Goal: Check status: Check status

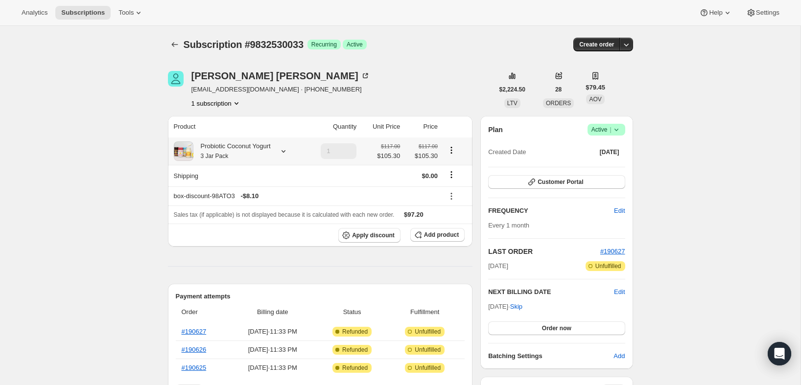
click at [250, 146] on div "Probiotic Coconut Yogurt 3 Jar Pack" at bounding box center [231, 151] width 77 height 20
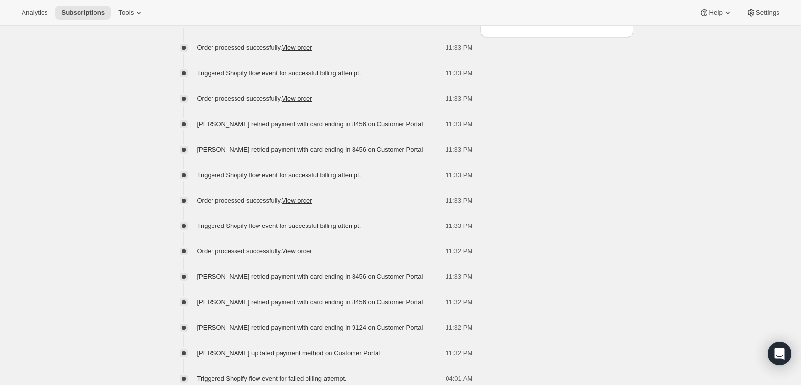
scroll to position [624, 0]
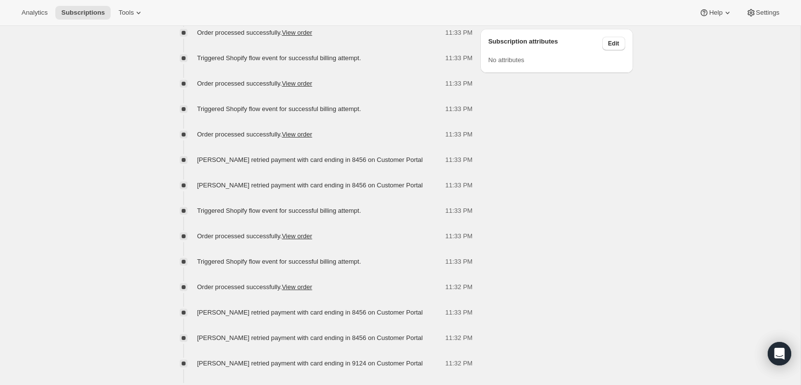
scroll to position [574, 0]
